Goal: Transaction & Acquisition: Purchase product/service

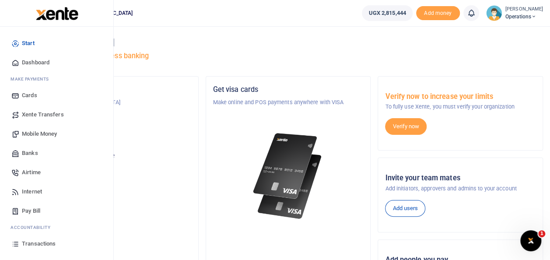
click at [44, 134] on span "Mobile Money" at bounding box center [39, 133] width 35 height 9
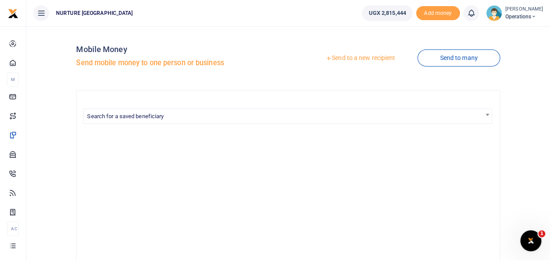
click at [349, 58] on link "Send to a new recipient" at bounding box center [360, 58] width 114 height 16
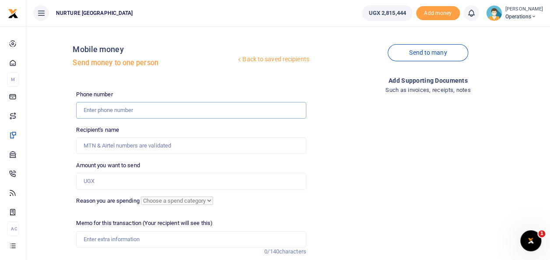
click at [111, 110] on input "text" at bounding box center [191, 110] width 230 height 17
type input "7"
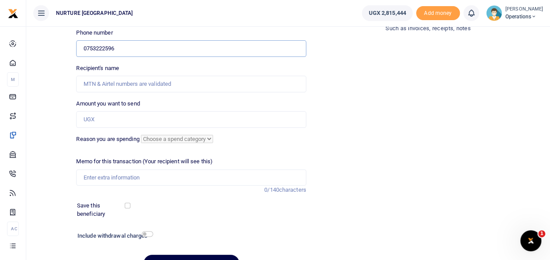
scroll to position [64, 0]
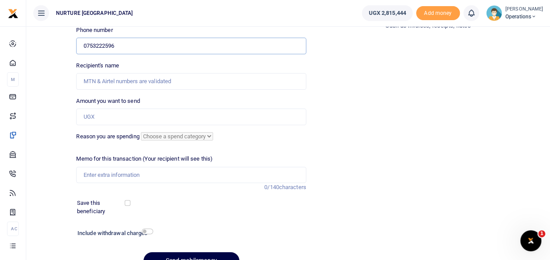
type input "0753222596"
click at [112, 120] on input "Amount you want to send" at bounding box center [191, 116] width 230 height 17
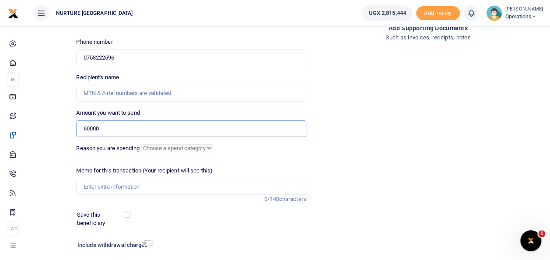
type input "60000"
click at [98, 189] on input "Memo for this transaction (Your recipient will see this)" at bounding box center [191, 186] width 230 height 17
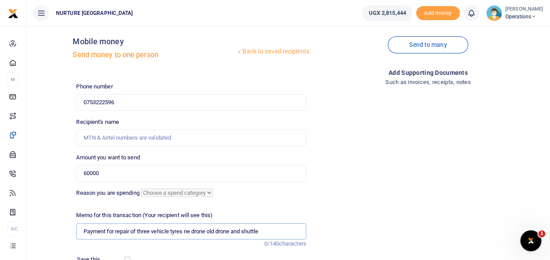
scroll to position [0, 0]
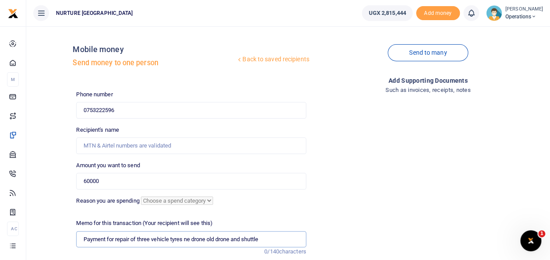
type input "Payment for repair of three vehicle tyres ne drone old drone and shuttle"
click at [85, 106] on input "0753222596" at bounding box center [191, 110] width 230 height 17
click at [101, 109] on input "+2560753222596" at bounding box center [191, 110] width 230 height 17
click at [99, 108] on input "+2560753222596" at bounding box center [191, 110] width 230 height 17
type input "+256753222596"
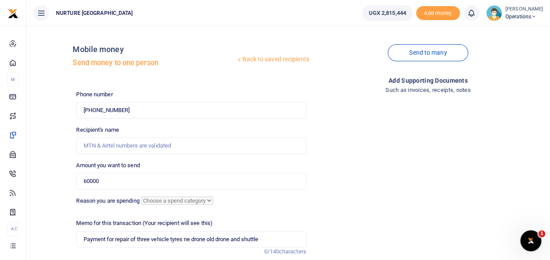
click at [139, 136] on div "Recipient's name Name is required." at bounding box center [191, 140] width 230 height 28
click at [133, 107] on input "+256753222596" at bounding box center [191, 110] width 230 height 17
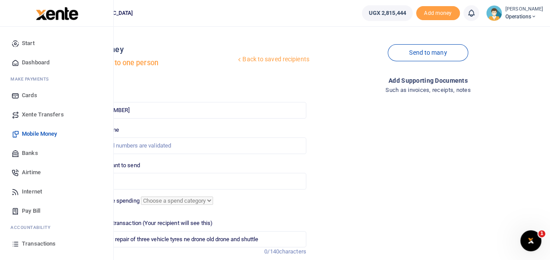
click at [40, 129] on span "Mobile Money" at bounding box center [39, 133] width 35 height 9
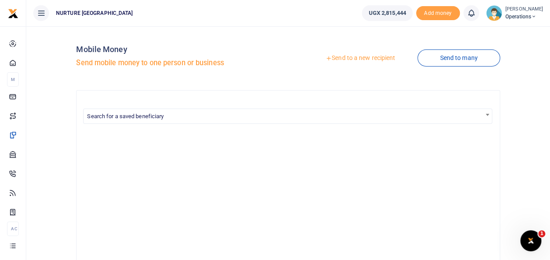
click at [341, 57] on link "Send to a new recipient" at bounding box center [360, 58] width 114 height 16
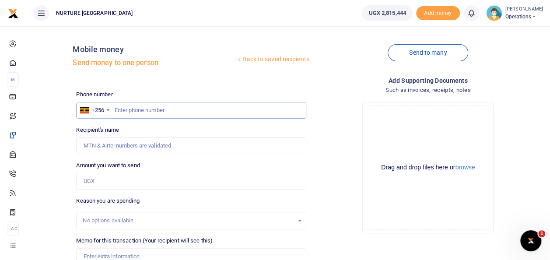
click at [133, 109] on input "text" at bounding box center [191, 110] width 230 height 17
type input "0"
type input "753222596"
click at [103, 179] on input "Amount you want to send" at bounding box center [191, 181] width 230 height 17
type input "60"
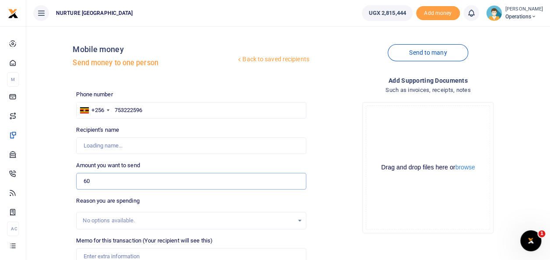
type input "Damali Mirembe"
type input "60,000"
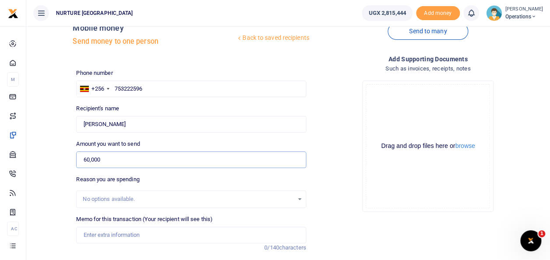
scroll to position [22, 0]
type input "Lawrence Kasule"
type input "60,000"
click at [121, 198] on div "No options available." at bounding box center [188, 198] width 210 height 9
click at [94, 238] on input "Memo for this transaction (Your recipient will see this)" at bounding box center [191, 234] width 230 height 17
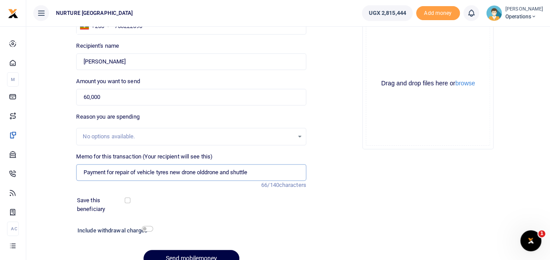
scroll to position [86, 0]
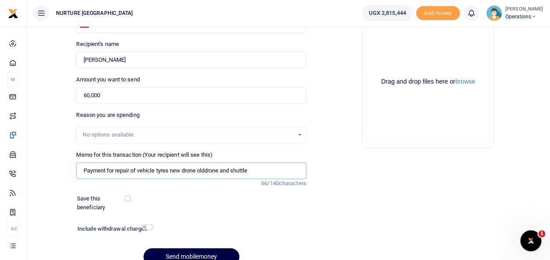
type input "Payment for repair of vehicle tyres new drone olddrone and shuttle"
click at [147, 224] on input "checkbox" at bounding box center [147, 227] width 11 height 6
checkbox input "true"
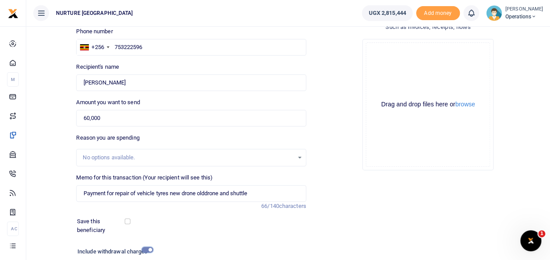
scroll to position [151, 0]
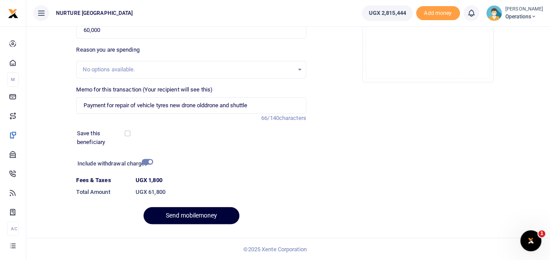
click at [187, 217] on button "Send mobilemoney" at bounding box center [191, 215] width 96 height 17
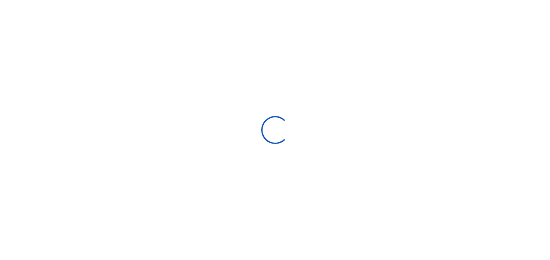
select select
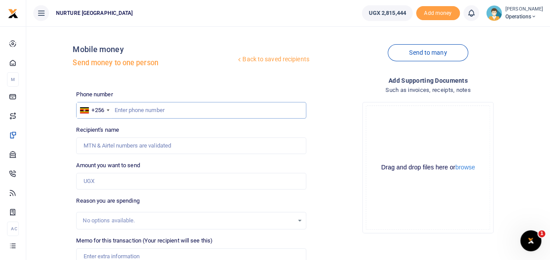
click at [139, 116] on input "text" at bounding box center [191, 110] width 230 height 17
type input "0"
type input "7086804446"
click at [100, 183] on input "Amount you want to send" at bounding box center [191, 181] width 230 height 17
type input "2"
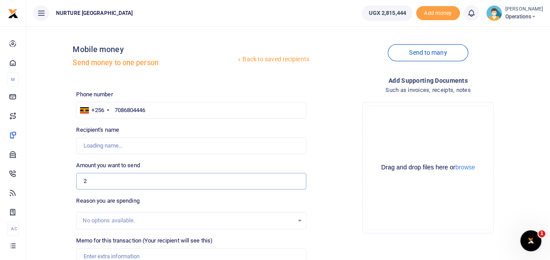
type input "Solomon Iraya"
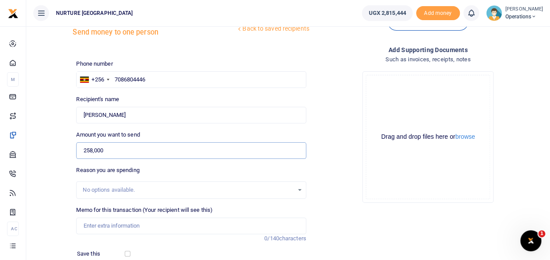
scroll to position [42, 0]
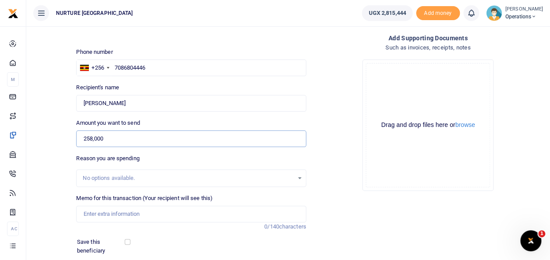
type input "258,000"
click at [168, 212] on input "Memo for this transaction (Your recipient will see this)" at bounding box center [191, 214] width 230 height 17
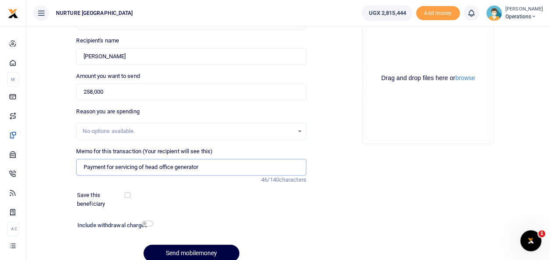
type input "Payment for servicing of head office generator"
click at [146, 223] on input "checkbox" at bounding box center [147, 223] width 11 height 6
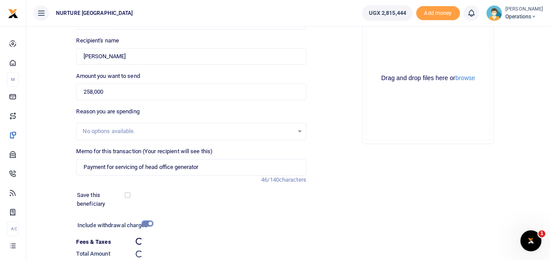
checkbox input "false"
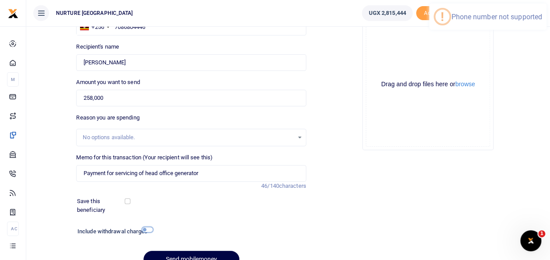
scroll to position [80, 0]
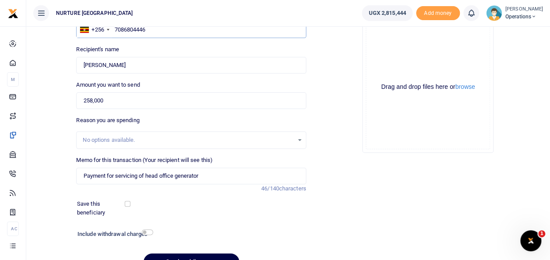
click at [137, 30] on input "7086804446" at bounding box center [191, 29] width 230 height 17
type input "708680446"
type input "Mathias Ssebinene"
type input "708680446"
click at [148, 231] on input "checkbox" at bounding box center [147, 232] width 11 height 6
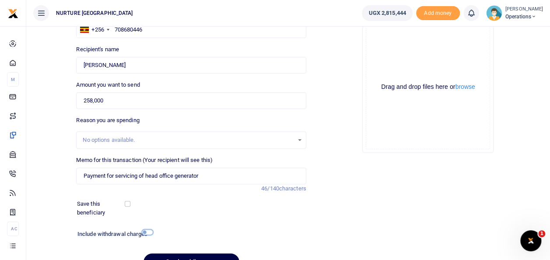
checkbox input "true"
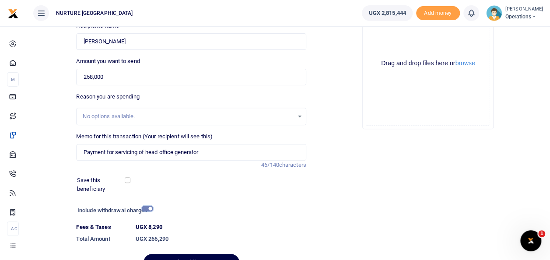
scroll to position [151, 0]
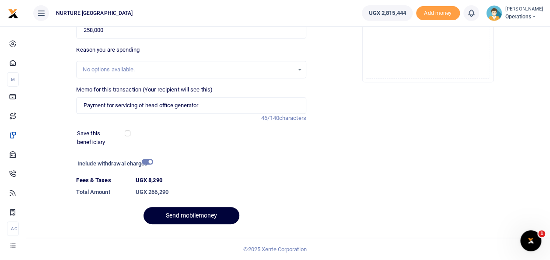
click at [179, 222] on button "Send mobilemoney" at bounding box center [191, 215] width 96 height 17
